Goal: Share content

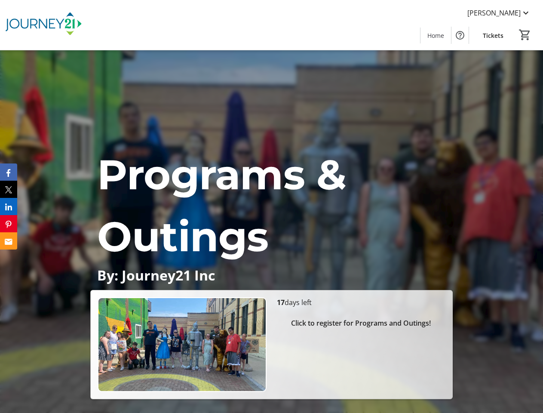
click at [271, 206] on p "Programs & Outings" at bounding box center [271, 206] width 348 height 124
click at [43, 25] on img at bounding box center [43, 24] width 77 height 43
click at [511, 13] on span "[PERSON_NAME]" at bounding box center [493, 13] width 53 height 10
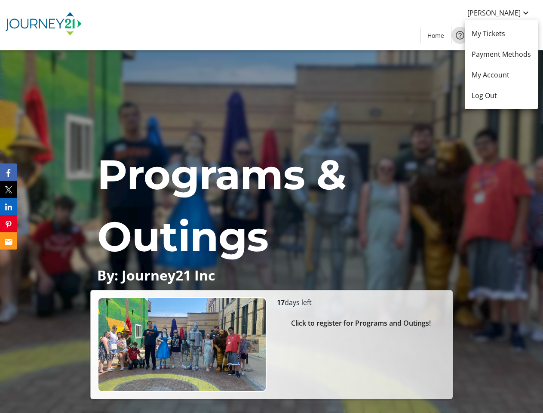
click at [460, 35] on mat-icon "Help" at bounding box center [460, 35] width 10 height 10
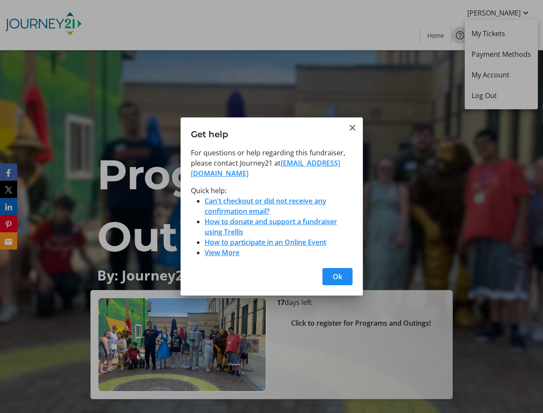
click at [525, 35] on div at bounding box center [271, 206] width 543 height 413
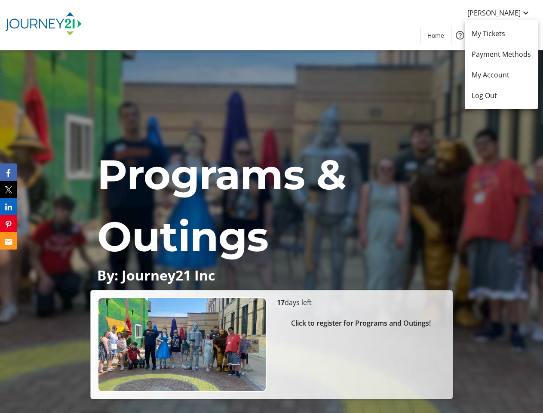
click at [361, 323] on div at bounding box center [271, 206] width 543 height 413
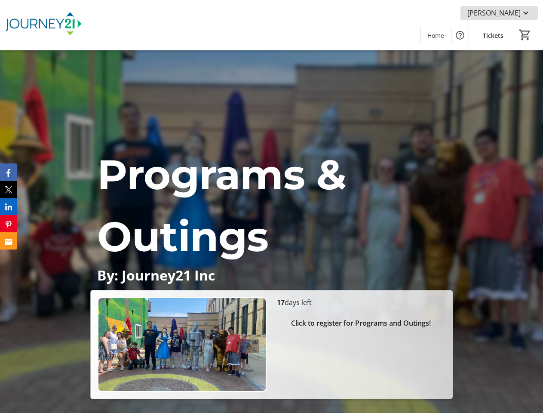
click at [9, 172] on icon "Facebook" at bounding box center [8, 173] width 4 height 8
click at [9, 189] on icon "X" at bounding box center [8, 189] width 7 height 7
click at [9, 206] on icon "LinkedIn" at bounding box center [8, 206] width 7 height 7
click at [9, 224] on icon "Pinterest" at bounding box center [9, 224] width 6 height 7
